Goal: Task Accomplishment & Management: Complete application form

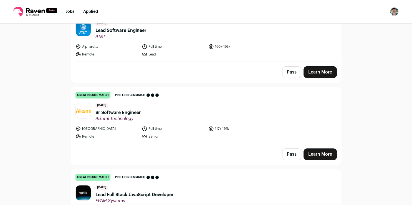
scroll to position [222, 0]
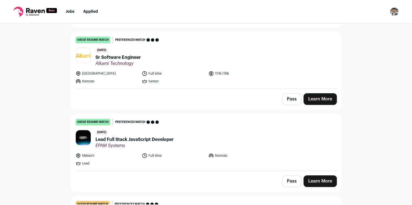
click at [316, 182] on link "Learn More" at bounding box center [320, 182] width 33 height 12
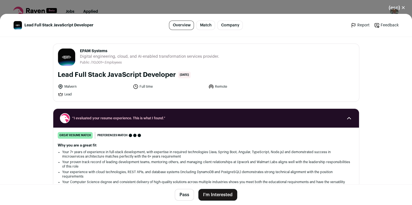
click at [207, 194] on button "I'm Interested" at bounding box center [218, 195] width 39 height 12
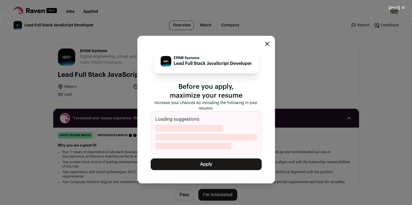
click at [229, 166] on button "Apply" at bounding box center [206, 165] width 111 height 12
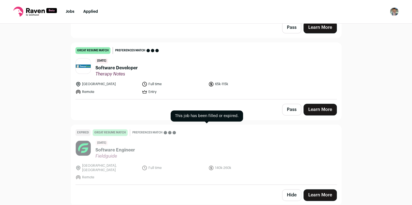
scroll to position [612, 0]
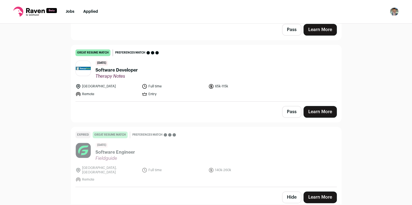
click at [331, 108] on link "Learn More" at bounding box center [320, 112] width 33 height 12
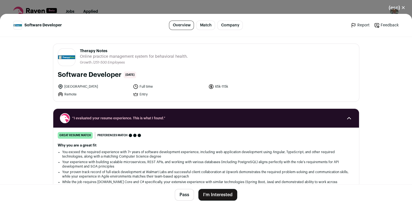
click at [214, 197] on button "I'm Interested" at bounding box center [218, 195] width 39 height 12
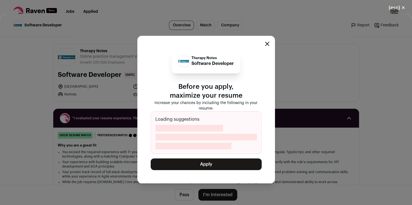
click at [218, 163] on button "Apply" at bounding box center [206, 165] width 111 height 12
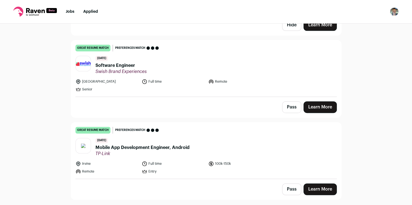
scroll to position [712, 0]
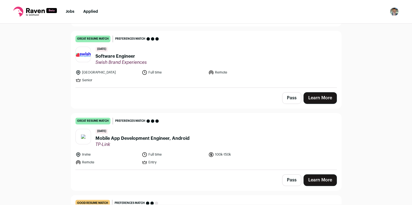
click at [314, 93] on link "Learn More" at bounding box center [320, 98] width 33 height 12
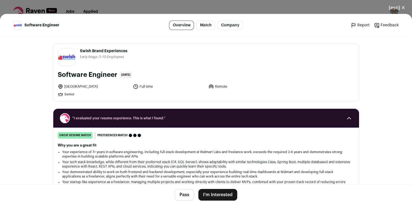
click at [214, 193] on button "I'm Interested" at bounding box center [218, 195] width 39 height 12
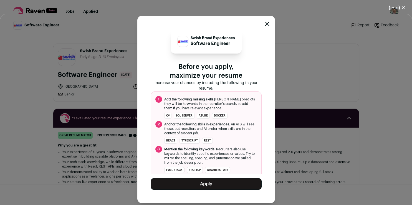
click at [205, 186] on button "Apply" at bounding box center [206, 184] width 111 height 12
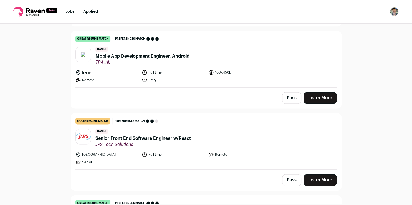
scroll to position [860, 0]
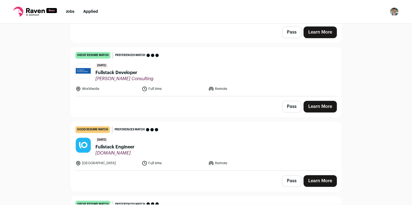
click at [312, 102] on link "Learn More" at bounding box center [320, 107] width 33 height 12
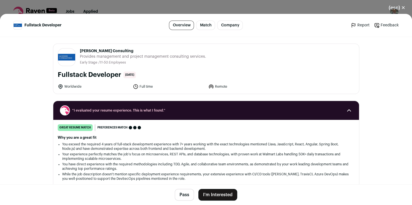
click at [205, 199] on button "I'm Interested" at bounding box center [218, 195] width 39 height 12
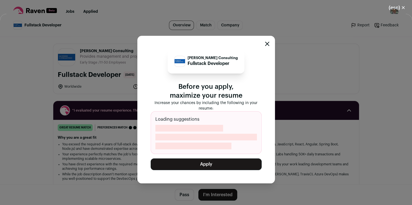
click at [221, 160] on button "Apply" at bounding box center [206, 165] width 111 height 12
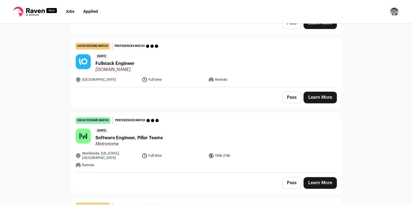
scroll to position [867, 0]
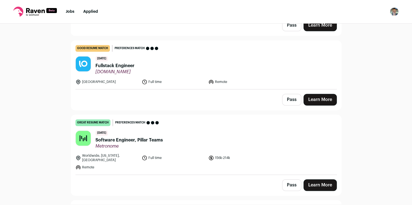
click at [323, 181] on link "Learn More" at bounding box center [320, 185] width 33 height 12
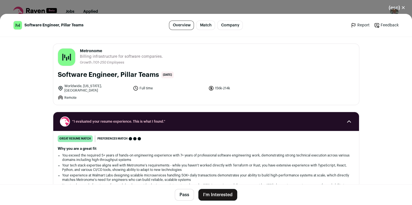
click at [212, 193] on button "I'm Interested" at bounding box center [218, 195] width 39 height 12
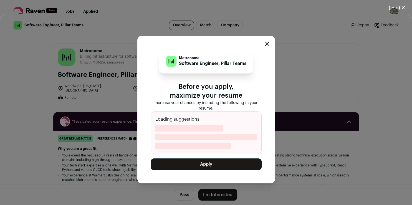
click at [205, 162] on button "Apply" at bounding box center [206, 165] width 111 height 12
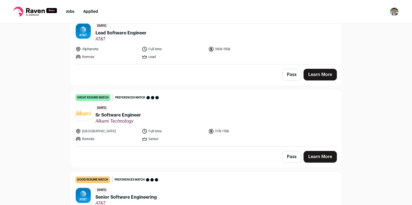
scroll to position [180, 0]
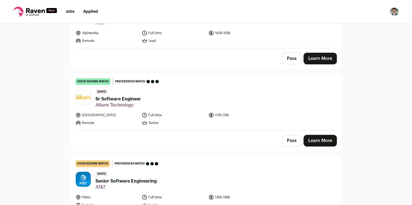
click at [314, 140] on link "Learn More" at bounding box center [320, 141] width 33 height 12
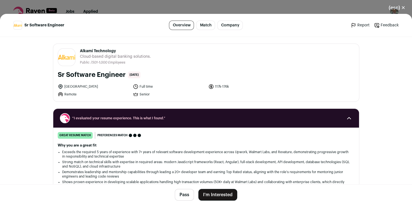
click at [225, 192] on button "I'm Interested" at bounding box center [218, 195] width 39 height 12
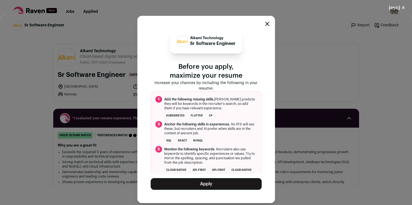
click at [224, 184] on button "Apply" at bounding box center [206, 184] width 111 height 12
